Goal: Information Seeking & Learning: Find specific fact

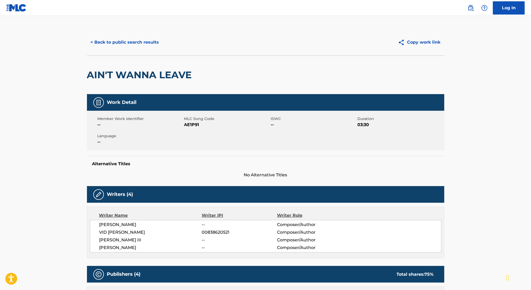
click at [108, 43] on button "< Back to public search results" at bounding box center [125, 42] width 76 height 13
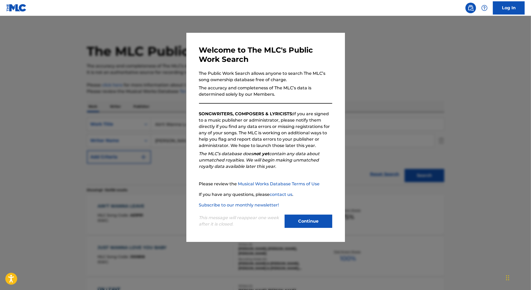
click at [142, 69] on div at bounding box center [265, 161] width 531 height 290
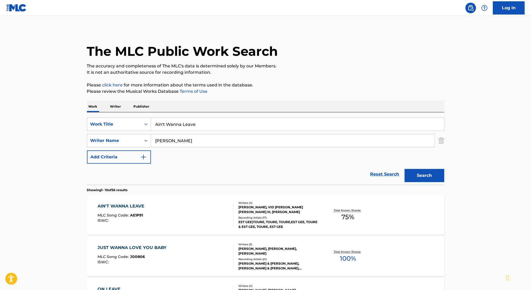
click at [115, 104] on p "Writer" at bounding box center [116, 106] width 14 height 11
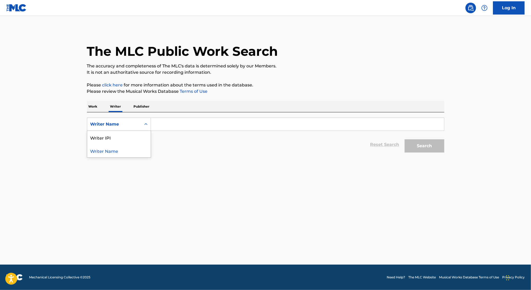
click at [124, 123] on div "Writer Name" at bounding box center [114, 124] width 48 height 6
click at [124, 138] on div "Writer IPI" at bounding box center [118, 137] width 63 height 13
click at [168, 121] on input "Search Form" at bounding box center [297, 124] width 293 height 13
paste input "569527897"
click at [405, 139] on button "Search" at bounding box center [425, 145] width 40 height 13
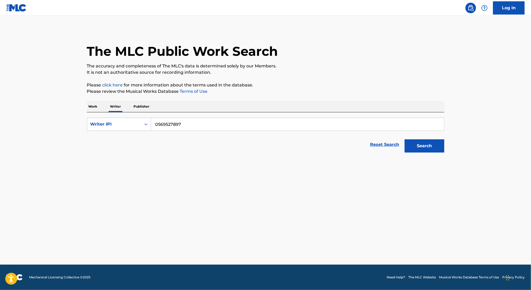
click at [405, 139] on button "Search" at bounding box center [425, 145] width 40 height 13
type input "00569527897"
click at [405, 139] on button "Search" at bounding box center [425, 145] width 40 height 13
click at [94, 105] on p "Work" at bounding box center [93, 106] width 12 height 11
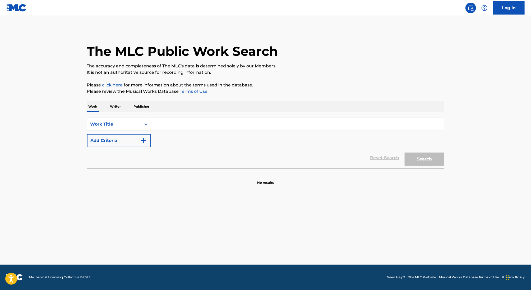
click at [163, 126] on input "Search Form" at bounding box center [297, 124] width 293 height 13
paste input "GIVE LOVE FEAT [PERSON_NAME]"
type input "GIVE LOVE FEAT [PERSON_NAME]"
click at [405, 152] on button "Search" at bounding box center [425, 158] width 40 height 13
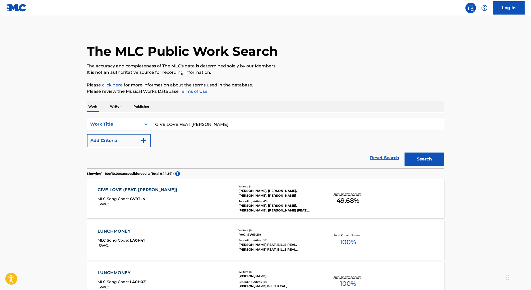
click at [195, 193] on div "GIVE LOVE (FEAT. [PERSON_NAME]) MLC Song Code : GV9TLN ISWC :" at bounding box center [166, 199] width 136 height 24
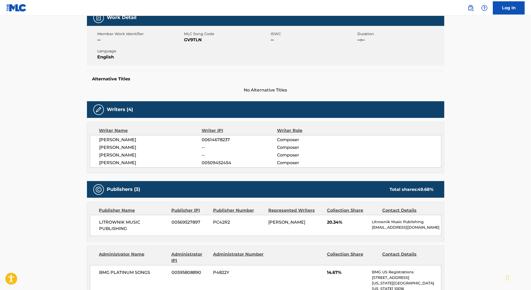
scroll to position [95, 0]
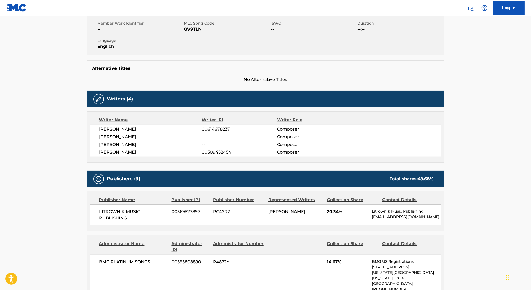
click at [144, 152] on span "[PERSON_NAME]" at bounding box center [150, 152] width 103 height 6
drag, startPoint x: 112, startPoint y: 152, endPoint x: 88, endPoint y: 152, distance: 23.8
click at [88, 152] on div "Writer Name Writer IPI Writer Role [PERSON_NAME] 00614678237 Composer [PERSON_N…" at bounding box center [265, 136] width 357 height 51
drag, startPoint x: 208, startPoint y: 151, endPoint x: 235, endPoint y: 151, distance: 27.2
click at [235, 151] on span "00509452454" at bounding box center [239, 152] width 75 height 6
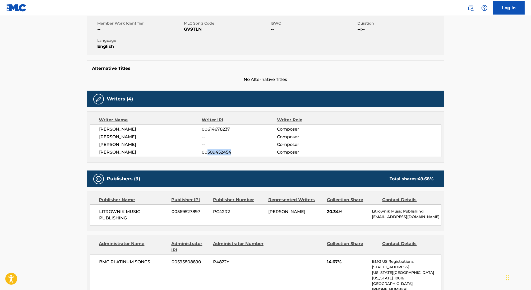
copy span "509452454"
click at [181, 137] on span "[PERSON_NAME]" at bounding box center [150, 137] width 103 height 6
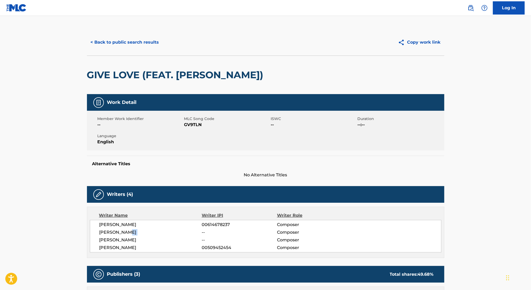
click at [145, 42] on button "< Back to public search results" at bounding box center [125, 42] width 76 height 13
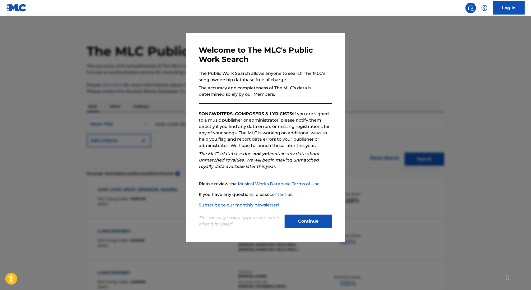
click at [136, 58] on div at bounding box center [265, 161] width 531 height 290
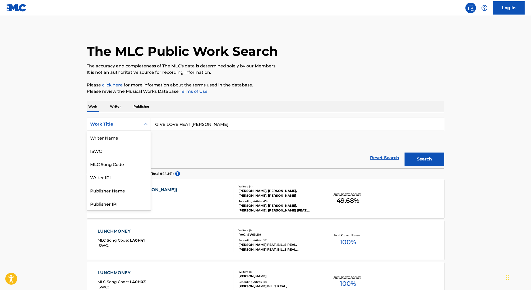
click at [139, 127] on div "Work Title" at bounding box center [114, 124] width 54 height 10
click at [107, 165] on div "MLC Song Code" at bounding box center [118, 163] width 63 height 13
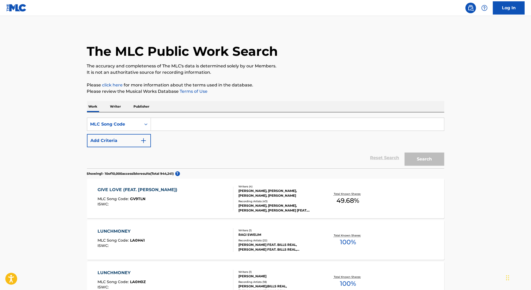
click at [168, 121] on input "Search Form" at bounding box center [297, 124] width 293 height 13
paste input "CVCTN9"
type input "CVCTN9"
click at [405, 152] on button "Search" at bounding box center [425, 158] width 40 height 13
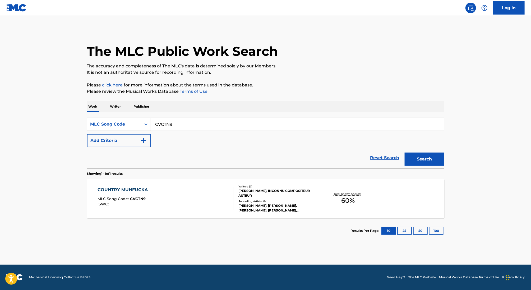
click at [210, 200] on div "COUNTRY MUHFUCKA MLC Song Code : CVCTN9 ISWC :" at bounding box center [166, 199] width 136 height 24
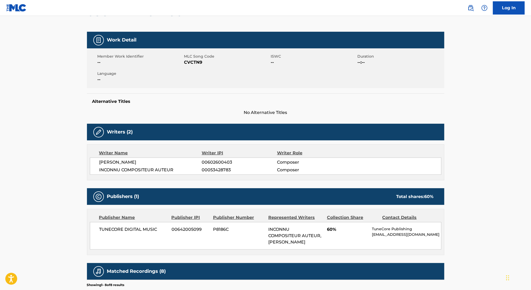
scroll to position [78, 0]
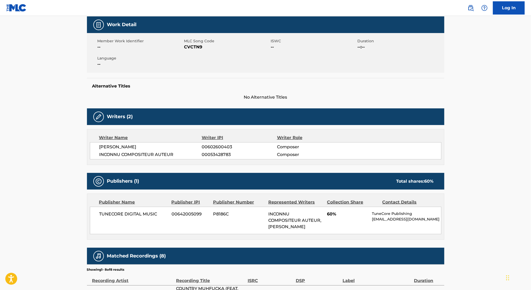
click at [195, 46] on span "CVCTN9" at bounding box center [226, 47] width 85 height 6
